Goal: Book appointment/travel/reservation

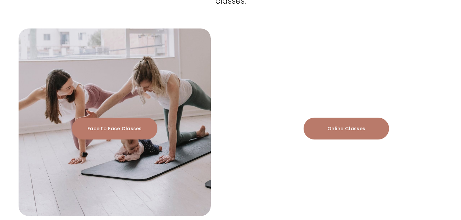
scroll to position [739, 0]
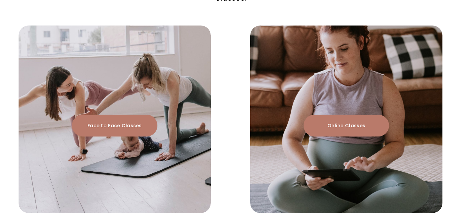
click at [106, 115] on link "Face to Face Classes" at bounding box center [115, 126] width 86 height 22
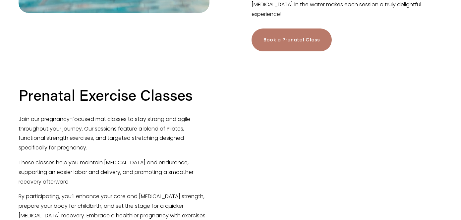
scroll to position [192, 0]
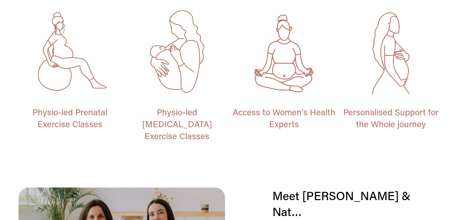
scroll to position [331, 0]
